Goal: Navigation & Orientation: Find specific page/section

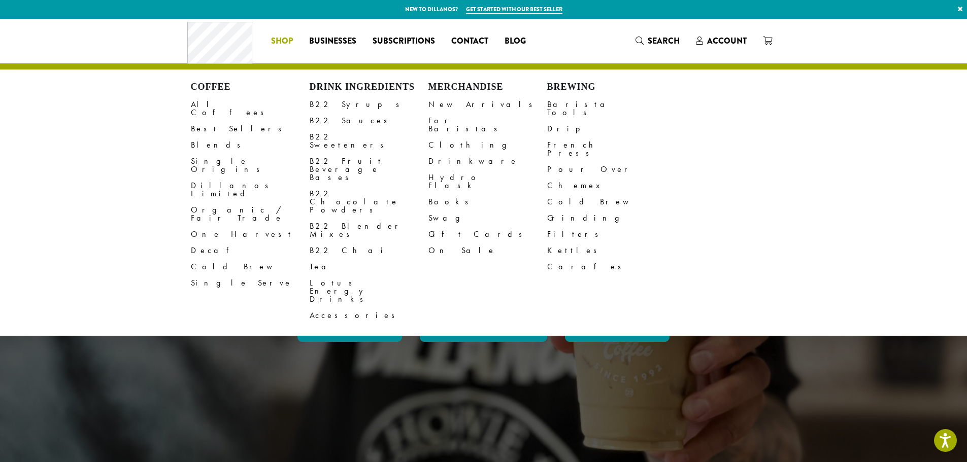
click at [282, 40] on span "Shop" at bounding box center [282, 41] width 22 height 13
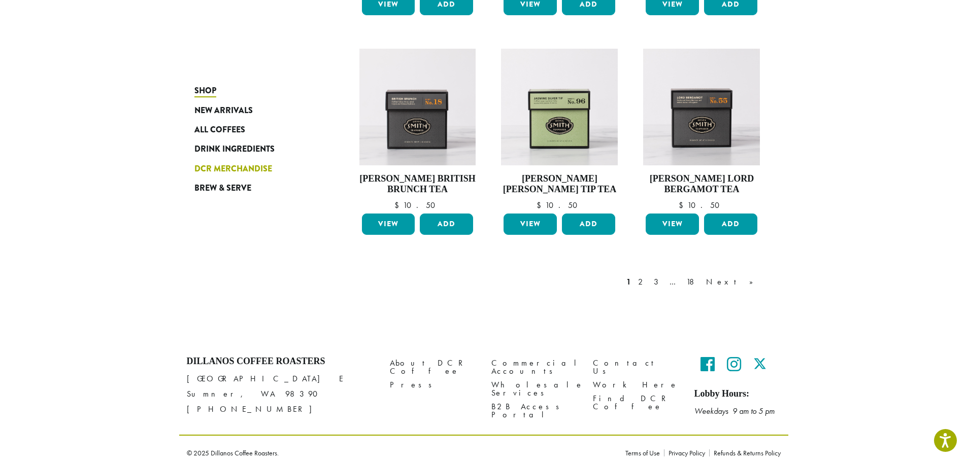
scroll to position [796, 0]
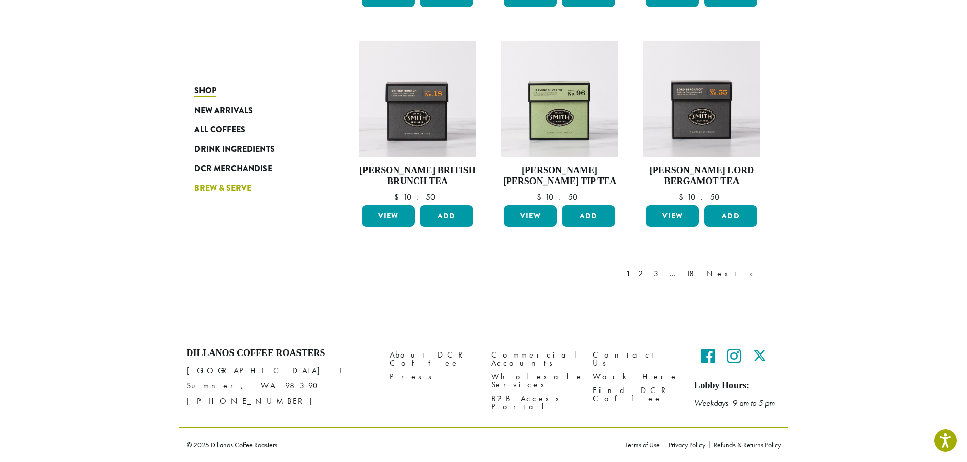
click at [206, 185] on span "Brew & Serve" at bounding box center [222, 188] width 57 height 13
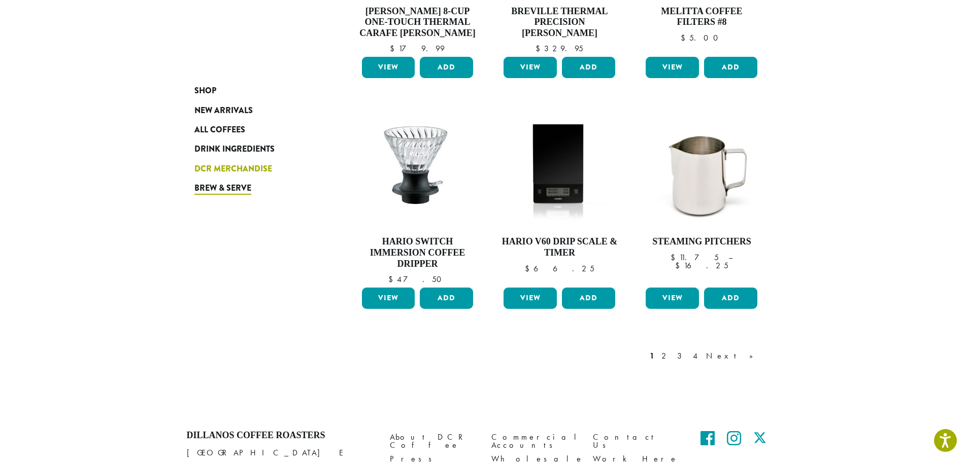
scroll to position [818, 0]
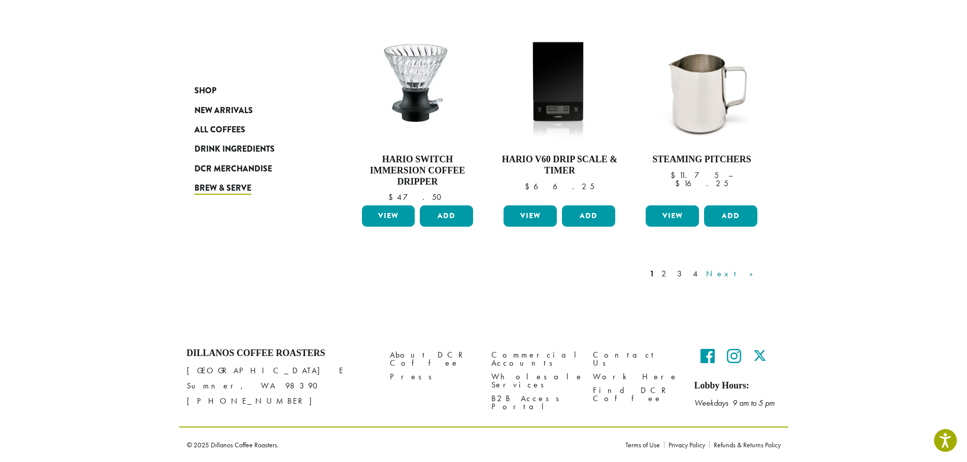
click at [748, 275] on link "Next »" at bounding box center [733, 274] width 58 height 12
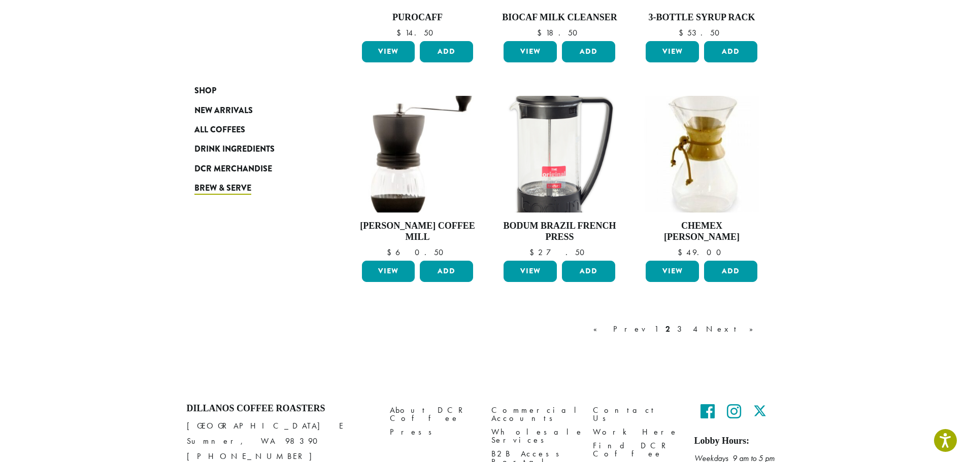
scroll to position [806, 0]
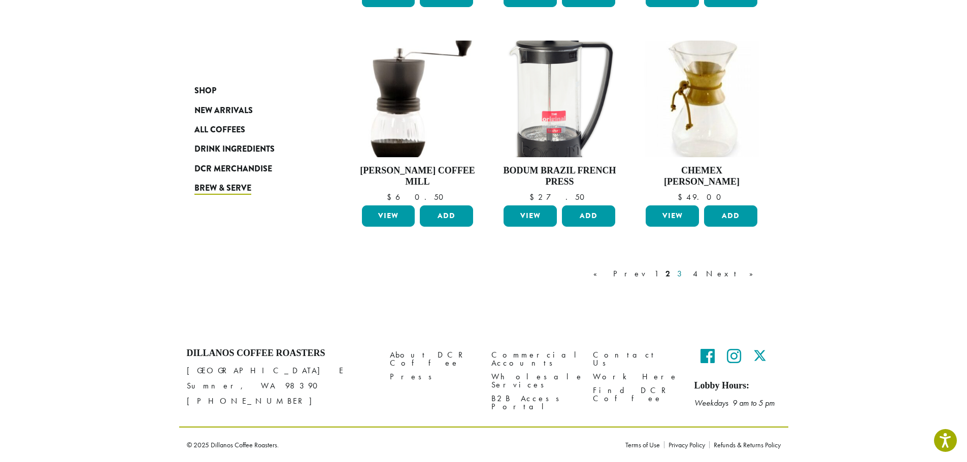
click at [688, 274] on link "3" at bounding box center [681, 274] width 13 height 12
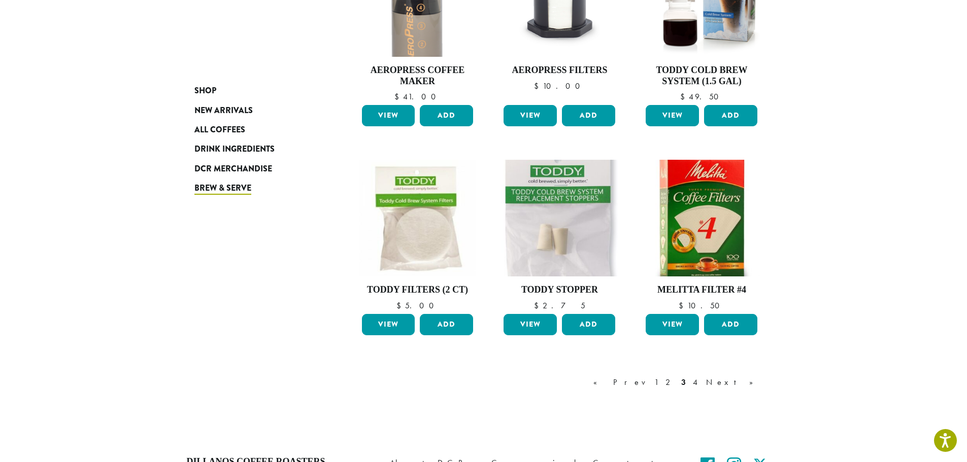
scroll to position [672, 0]
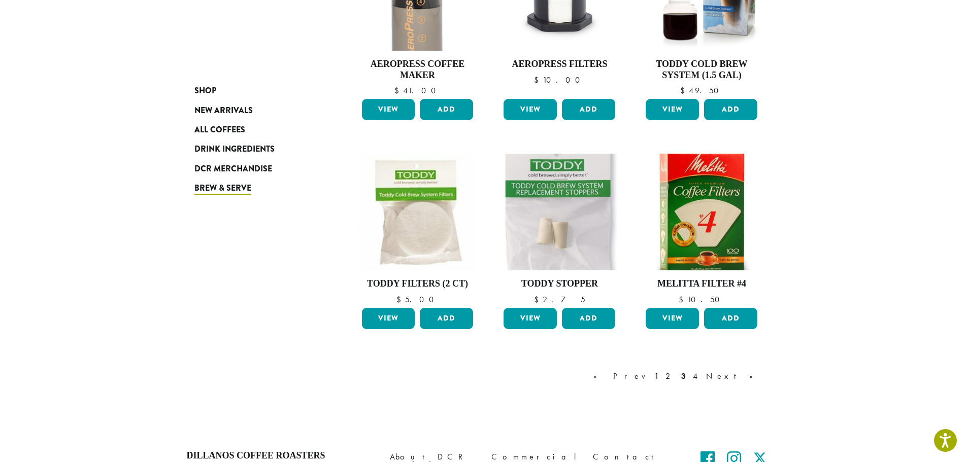
click at [701, 377] on link "4" at bounding box center [696, 377] width 10 height 12
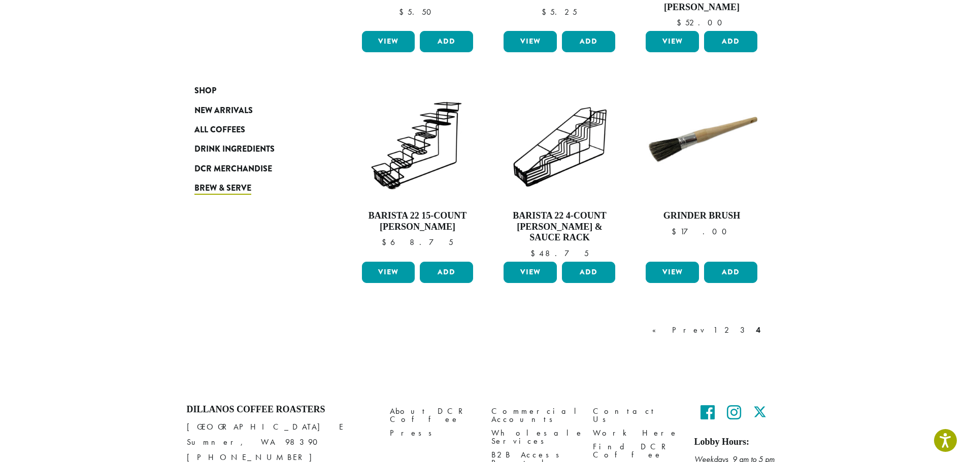
scroll to position [761, 0]
